Goal: Transaction & Acquisition: Book appointment/travel/reservation

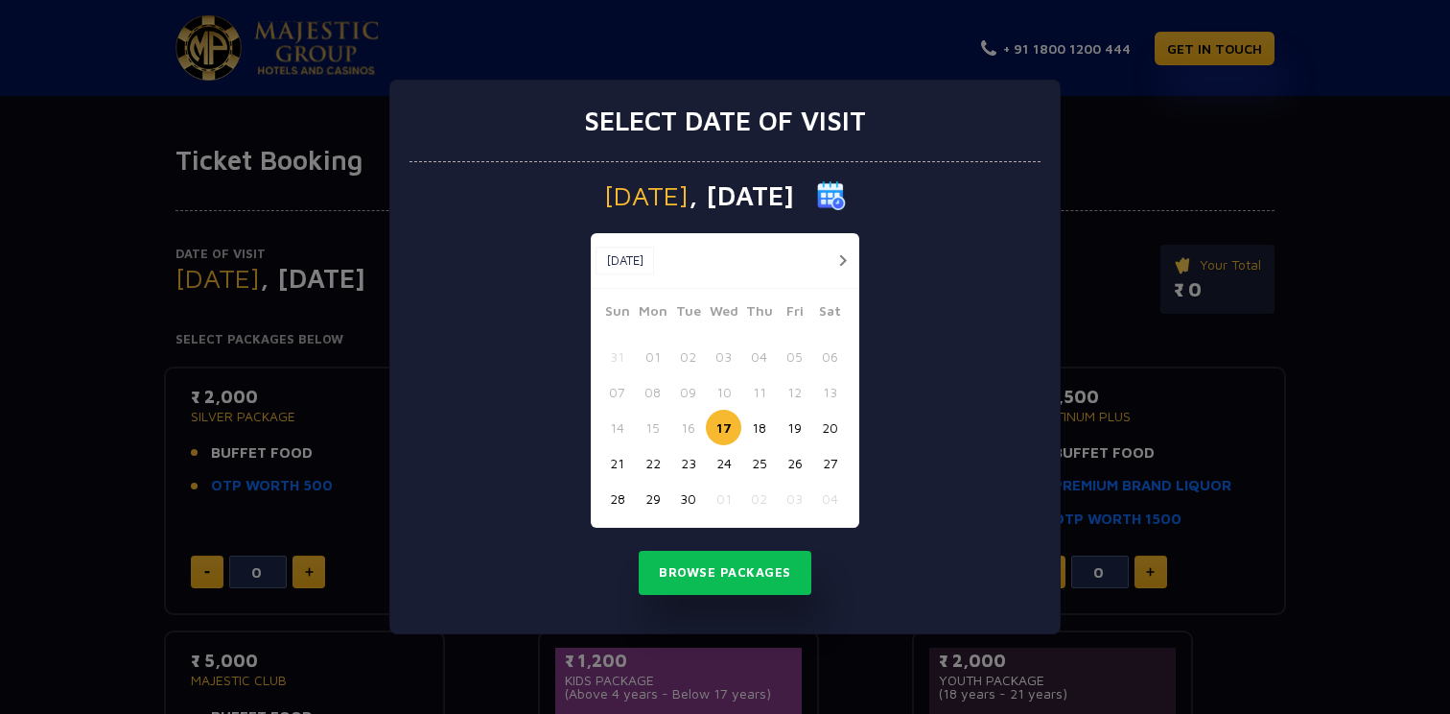
click at [1075, 275] on div "Select date of visit [DATE] [DATE] [DATE] Sun Mon Tue Wed Thu Fri Sat 31 01 02 …" at bounding box center [725, 357] width 1450 height 714
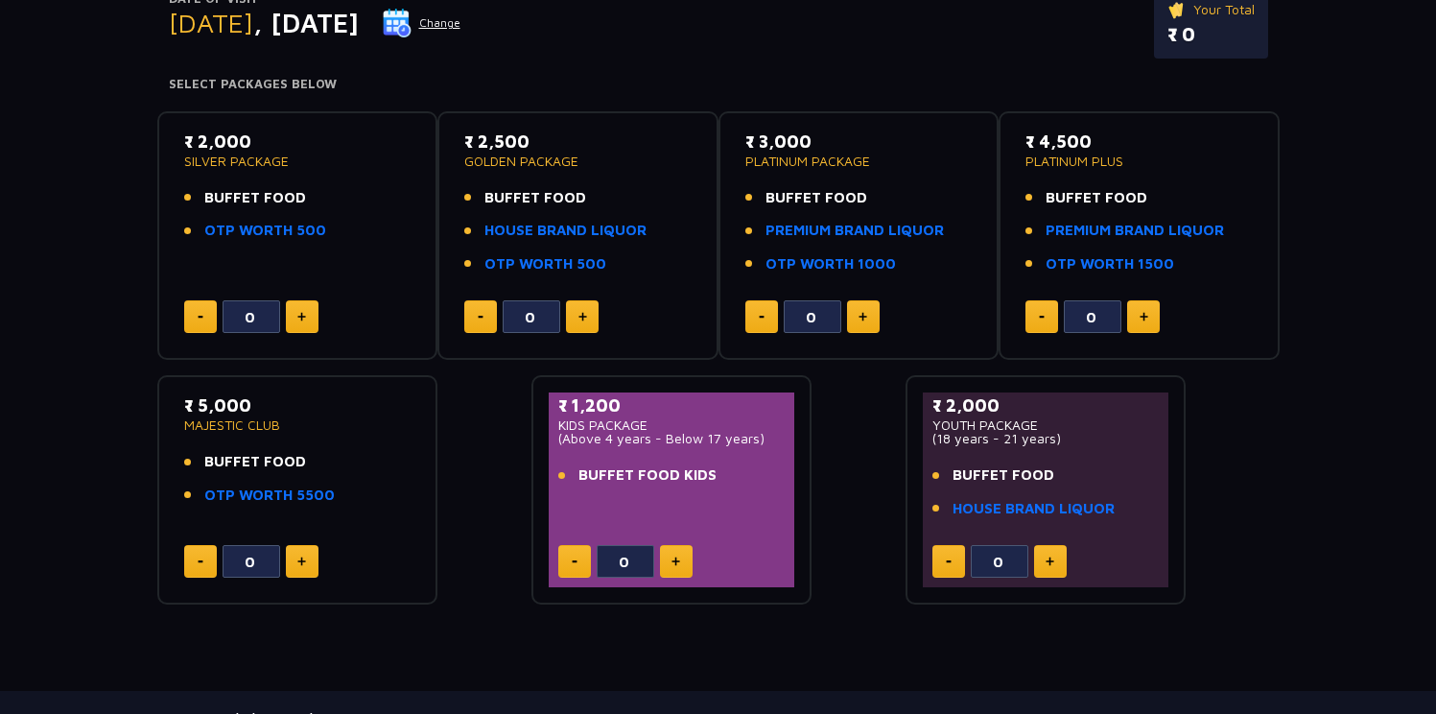
scroll to position [255, 0]
drag, startPoint x: 185, startPoint y: 137, endPoint x: 244, endPoint y: 144, distance: 58.9
click at [244, 144] on p "₹ 2,000" at bounding box center [297, 142] width 227 height 26
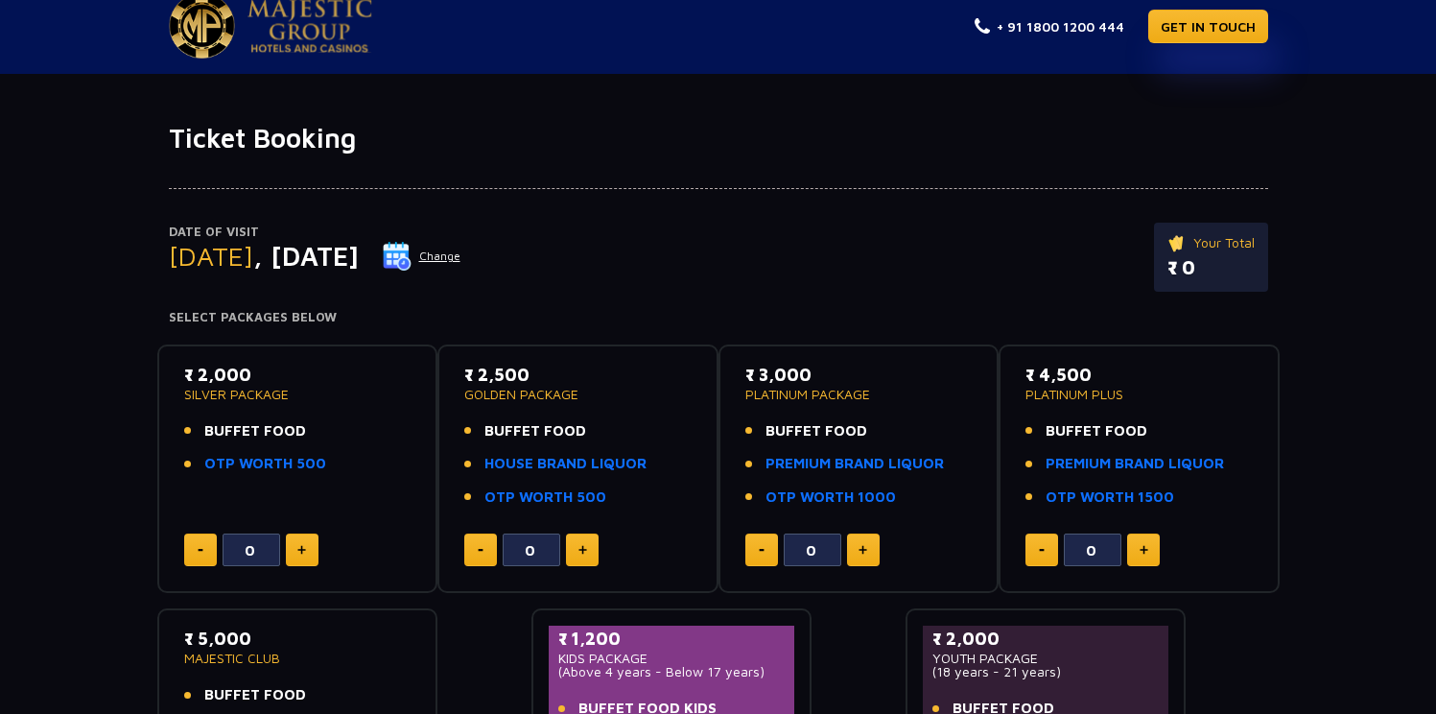
scroll to position [0, 0]
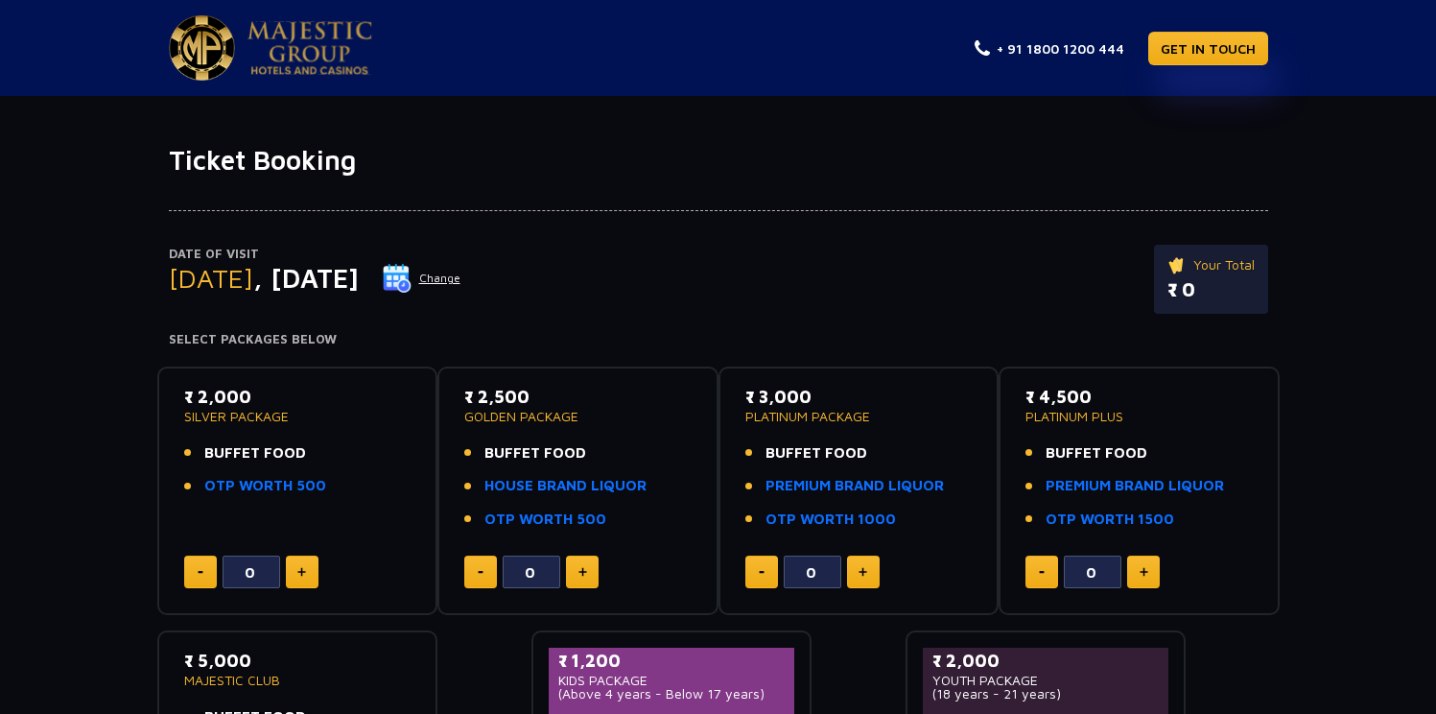
drag, startPoint x: 304, startPoint y: 497, endPoint x: 331, endPoint y: 496, distance: 26.9
click at [331, 496] on div "₹ 2,000 SILVER PACKAGE BUFFET FOOD OTP WORTH 500" at bounding box center [297, 446] width 227 height 125
click at [222, 399] on p "₹ 2,000" at bounding box center [297, 397] width 227 height 26
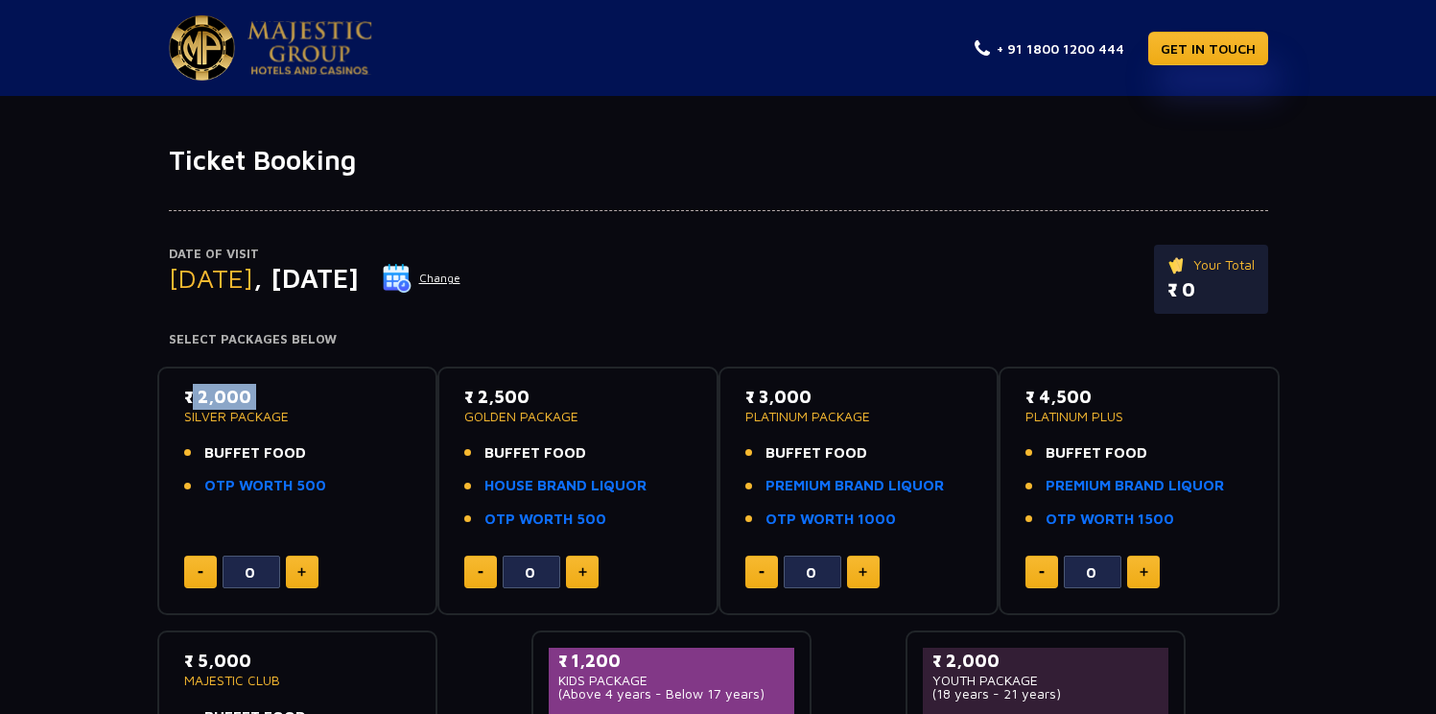
click at [222, 399] on p "₹ 2,000" at bounding box center [297, 397] width 227 height 26
click at [248, 413] on p "SILVER PACKAGE" at bounding box center [297, 416] width 227 height 13
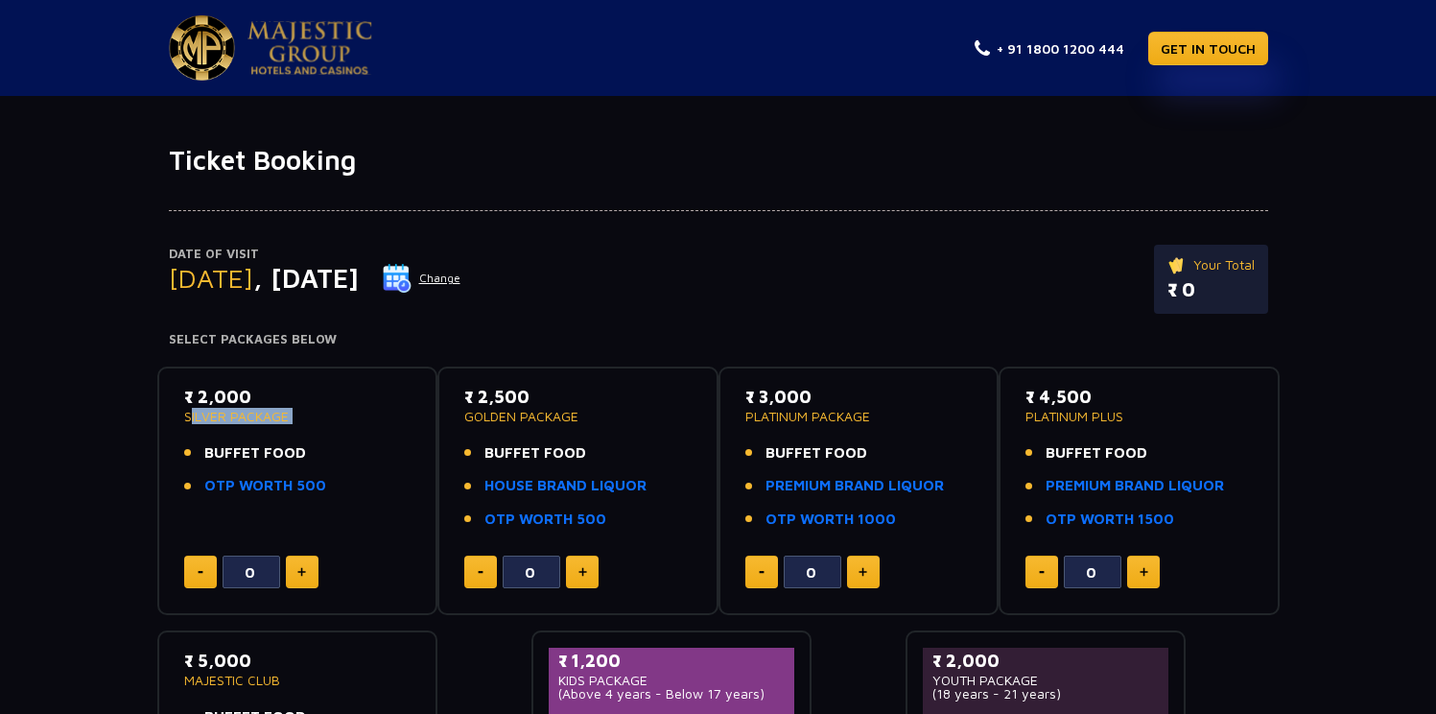
click at [248, 413] on p "SILVER PACKAGE" at bounding box center [297, 416] width 227 height 13
click at [245, 410] on p "SILVER PACKAGE" at bounding box center [297, 416] width 227 height 13
click at [244, 402] on p "₹ 2,000" at bounding box center [297, 397] width 227 height 26
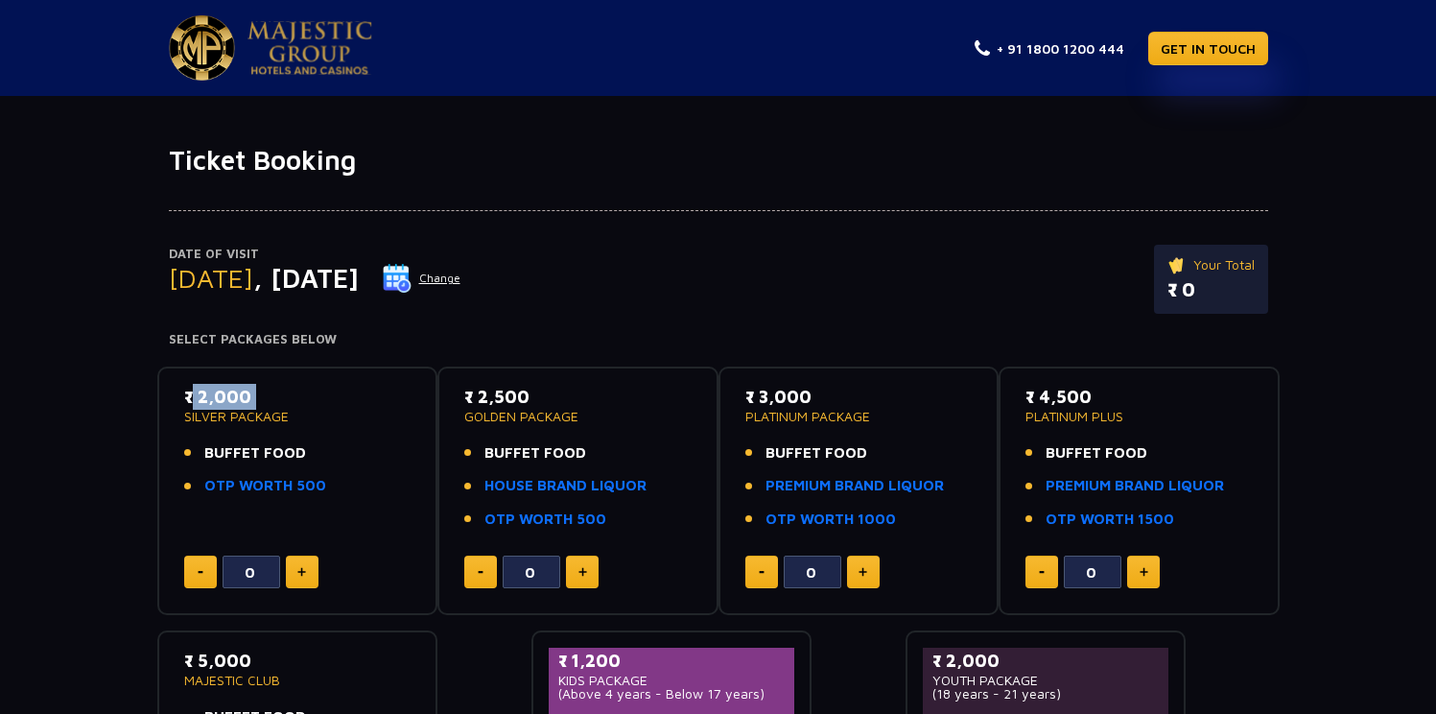
click at [244, 402] on p "₹ 2,000" at bounding box center [297, 397] width 227 height 26
